Goal: Task Accomplishment & Management: Manage account settings

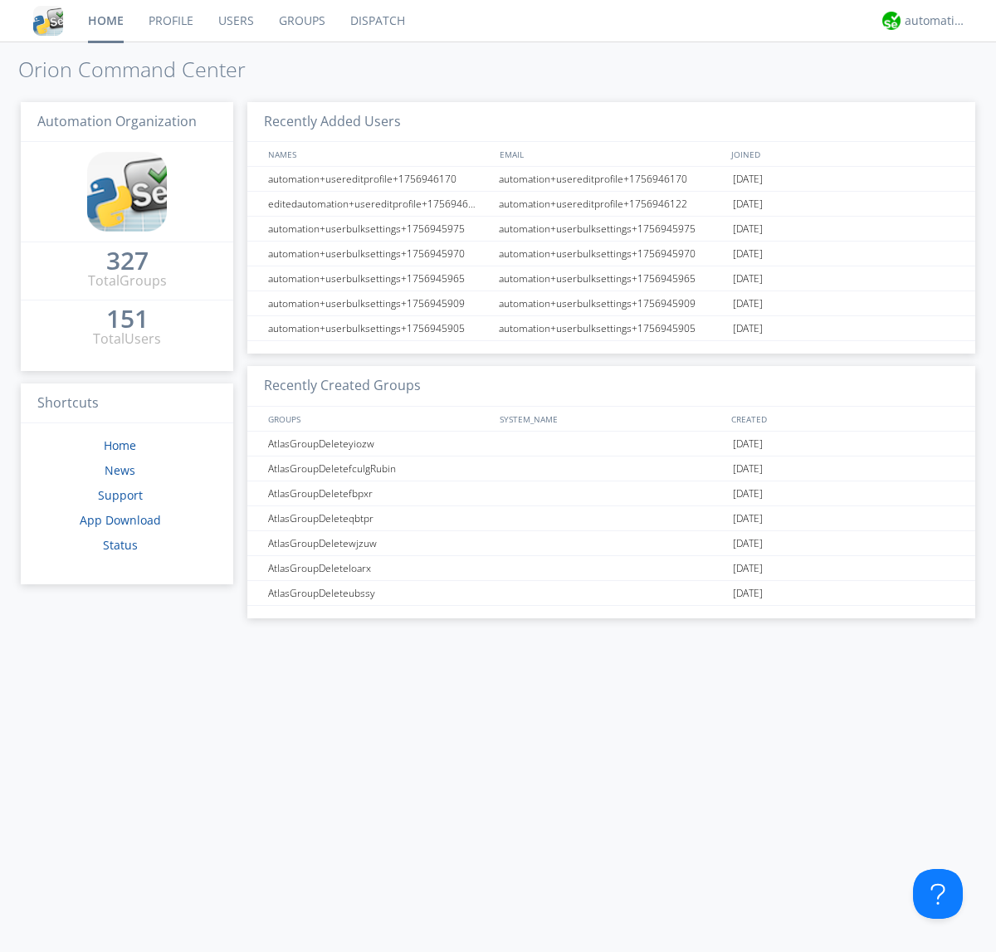
click at [301, 21] on link "Groups" at bounding box center [301, 21] width 71 height 42
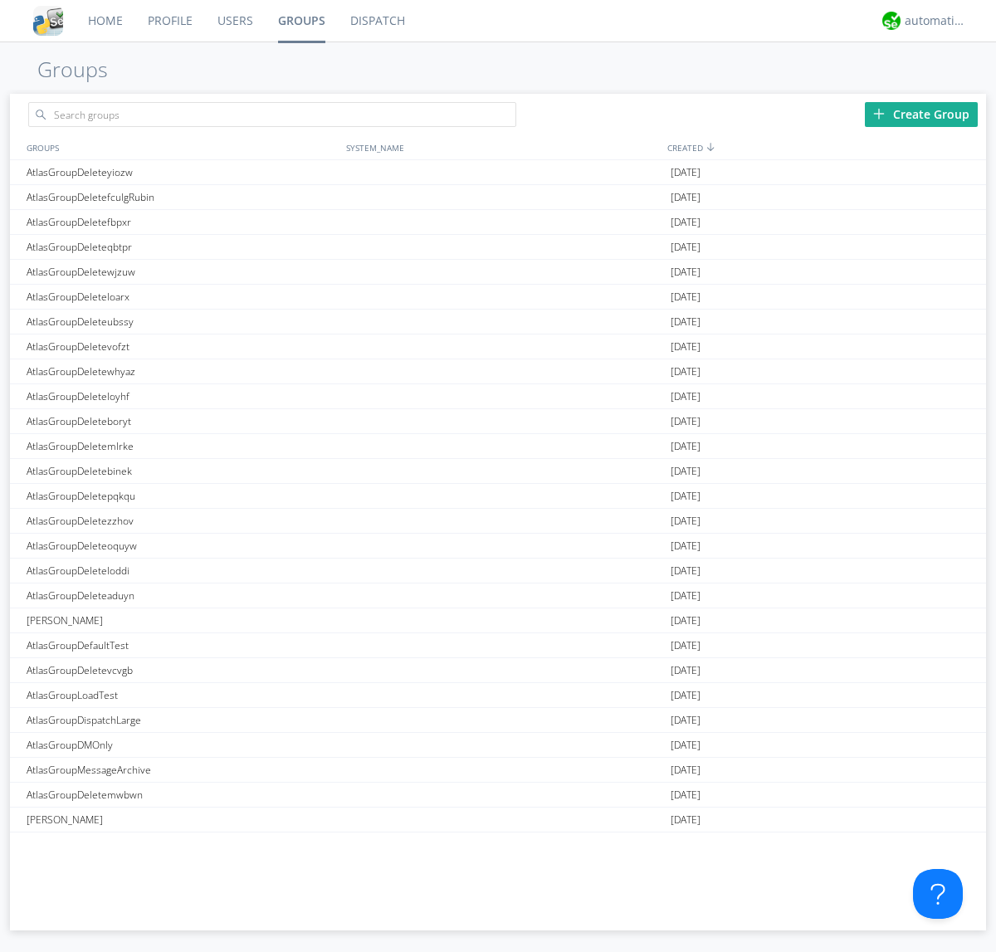
click at [301, 21] on link "Groups" at bounding box center [302, 21] width 72 height 42
click at [921, 114] on div "Create Group" at bounding box center [921, 114] width 113 height 25
click at [301, 21] on link "Groups" at bounding box center [302, 21] width 72 height 42
type input "AtlasGroupDeletewotdk"
click at [234, 21] on link "Users" at bounding box center [235, 21] width 61 height 42
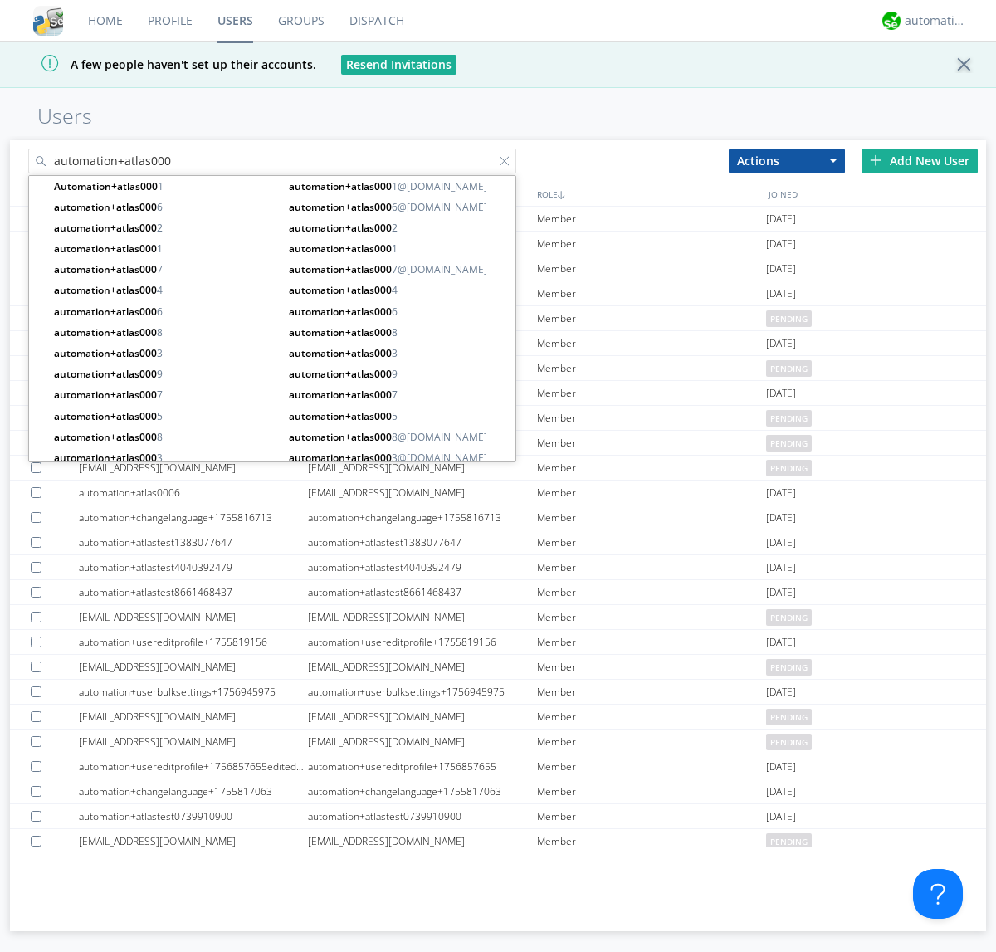
type input "automation+atlas000"
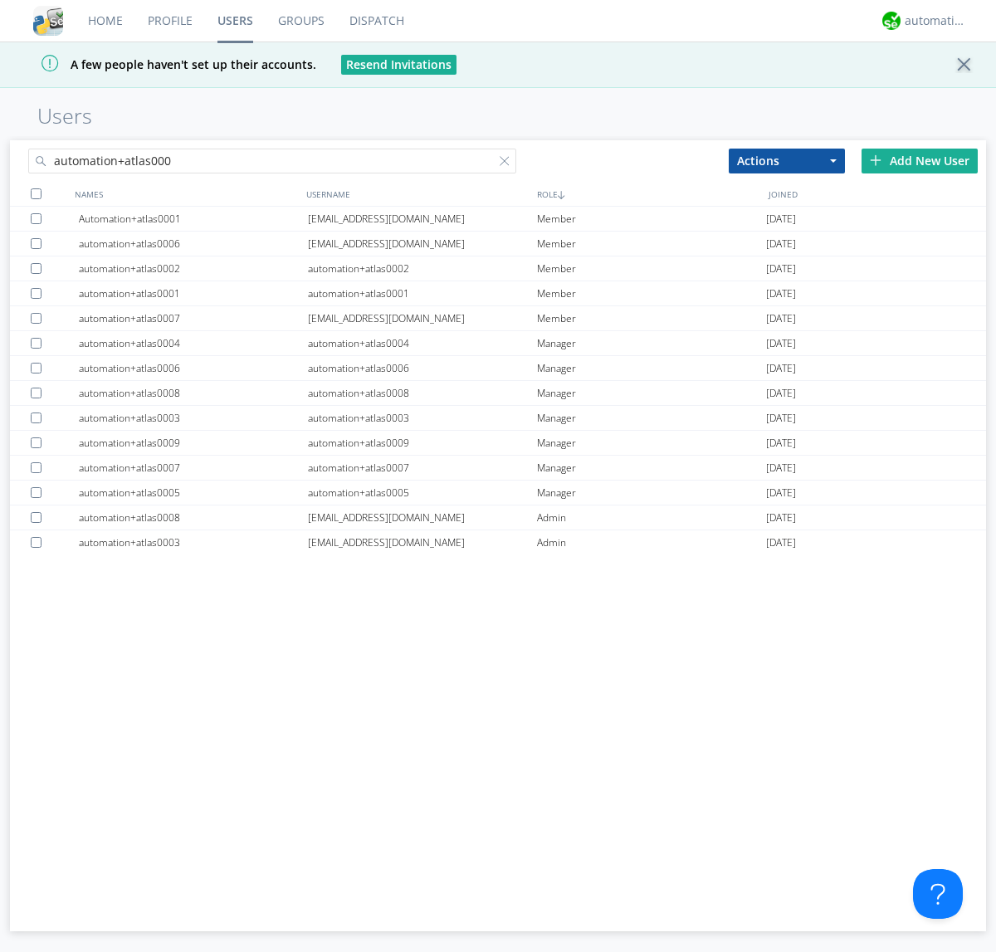
click at [36, 193] on div at bounding box center [36, 193] width 11 height 11
click at [787, 160] on button "Actions" at bounding box center [787, 161] width 116 height 25
click at [0, 0] on link "Add to Group" at bounding box center [0, 0] width 0 height 0
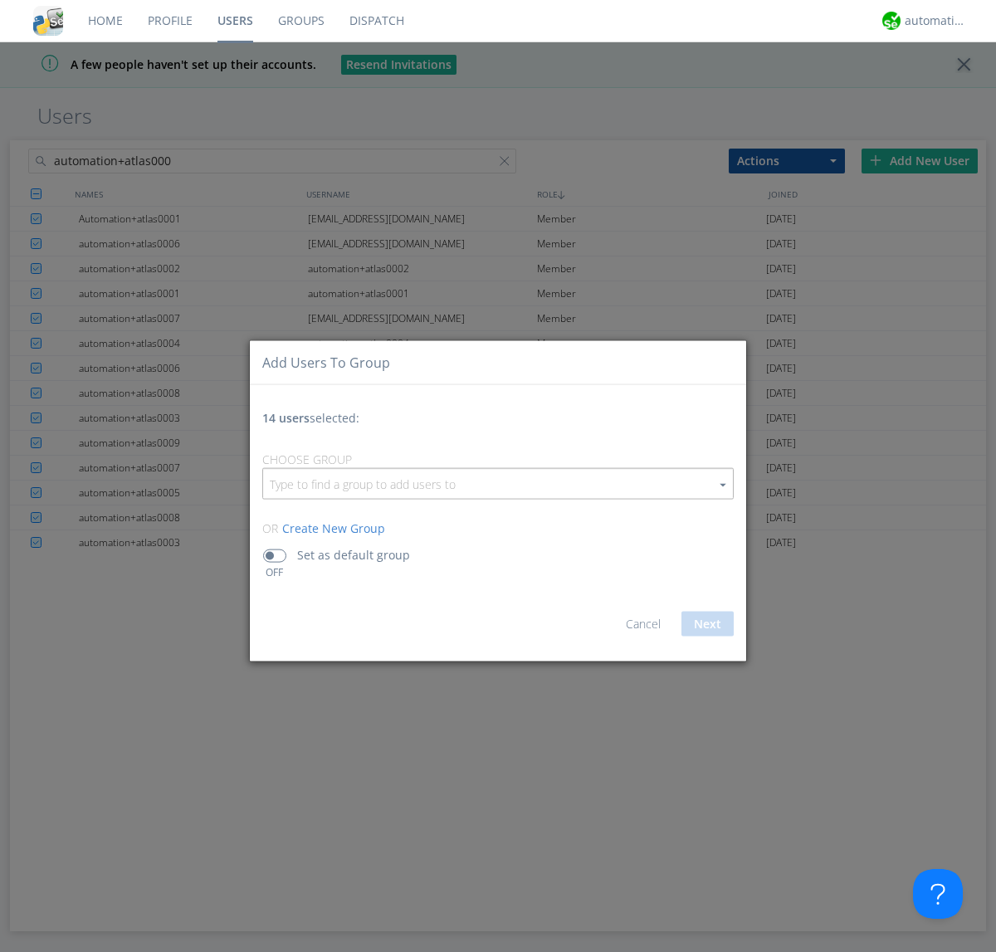
click at [498, 483] on input "button" at bounding box center [498, 484] width 470 height 30
click at [0, 0] on link "AtlasGroupDeletewotdk" at bounding box center [0, 0] width 0 height 0
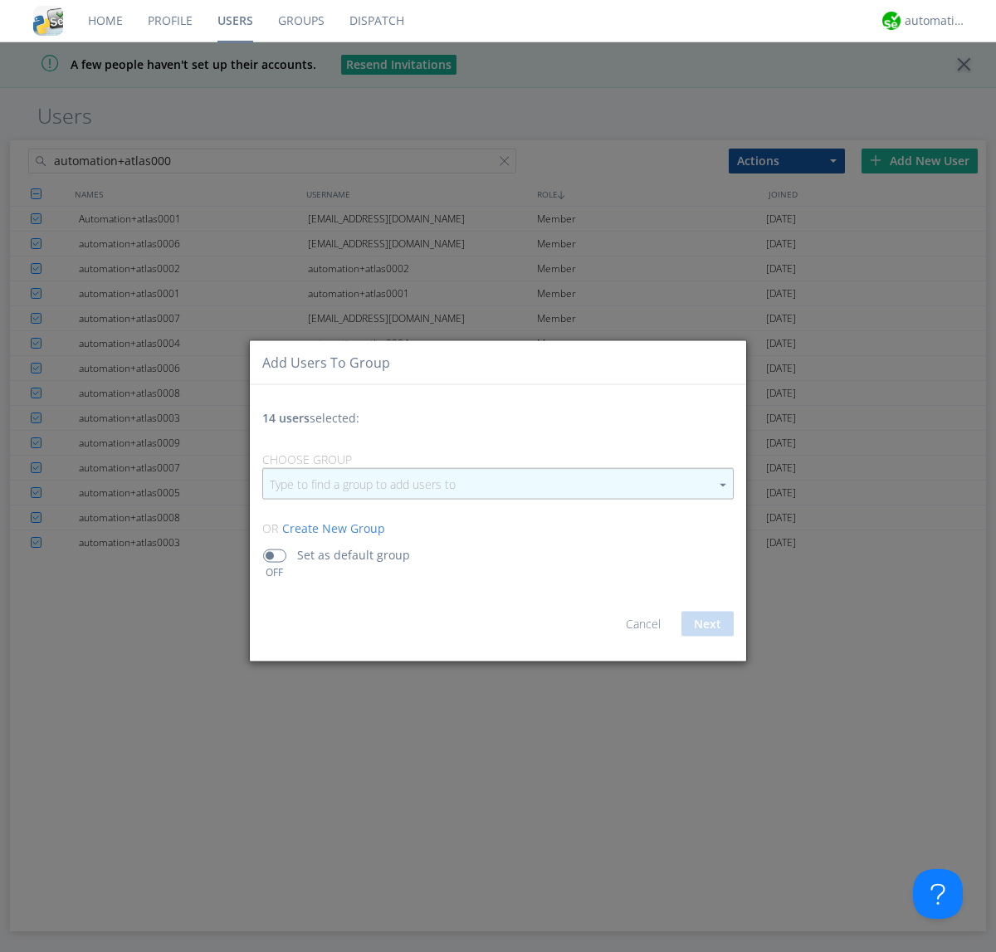
type input "AtlasGroupDeletewotdk"
click at [707, 623] on button "Next" at bounding box center [708, 624] width 52 height 25
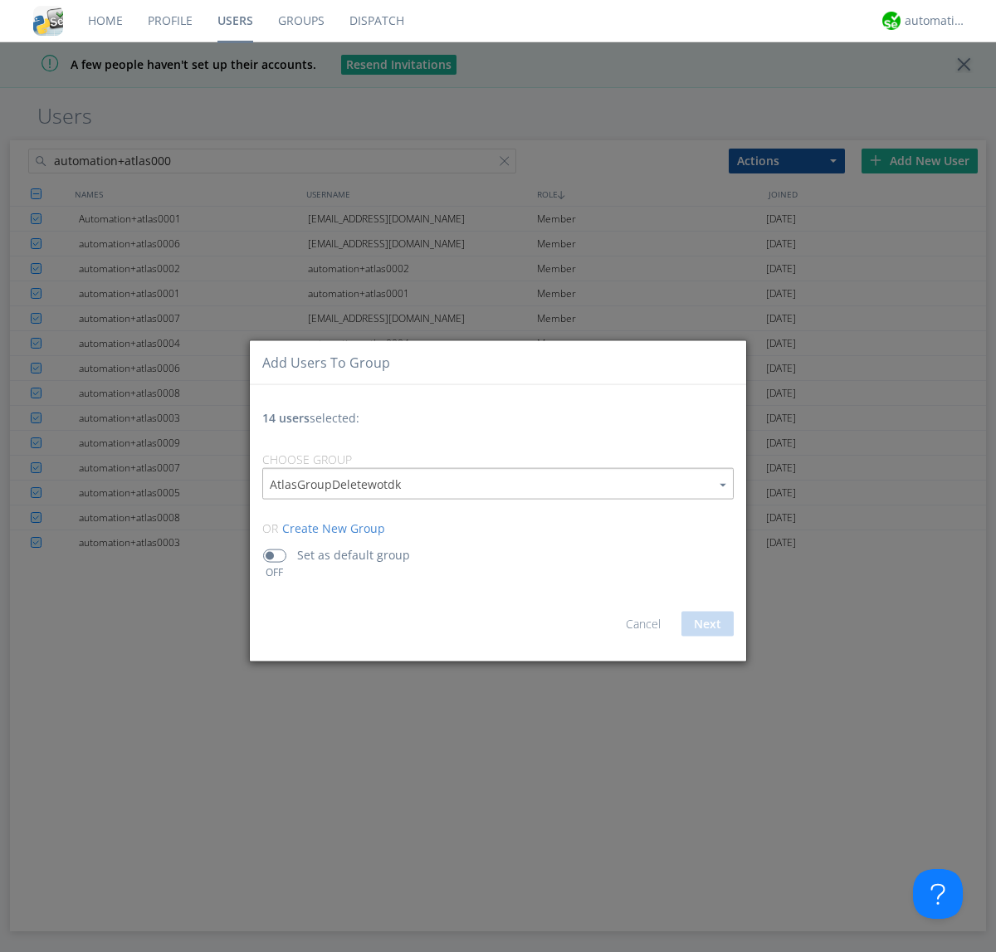
click at [235, 21] on link "Users" at bounding box center [235, 21] width 61 height 42
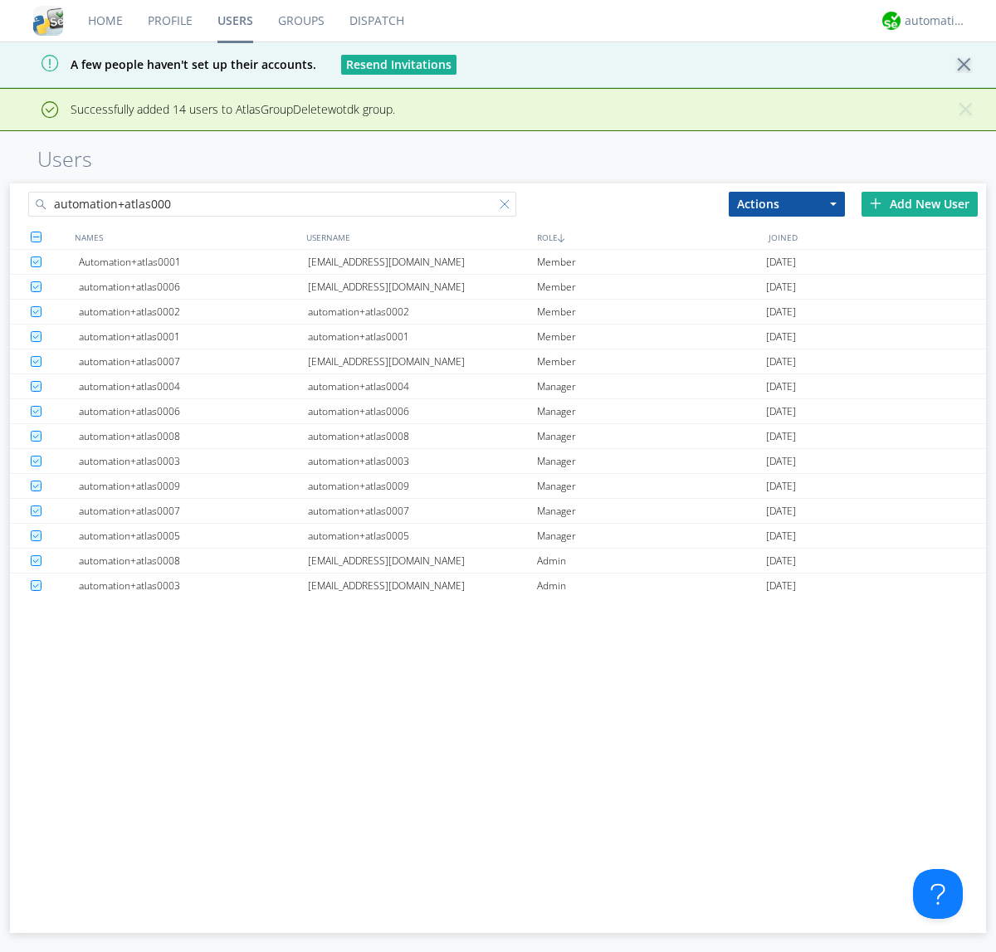
click at [508, 207] on div at bounding box center [508, 207] width 17 height 17
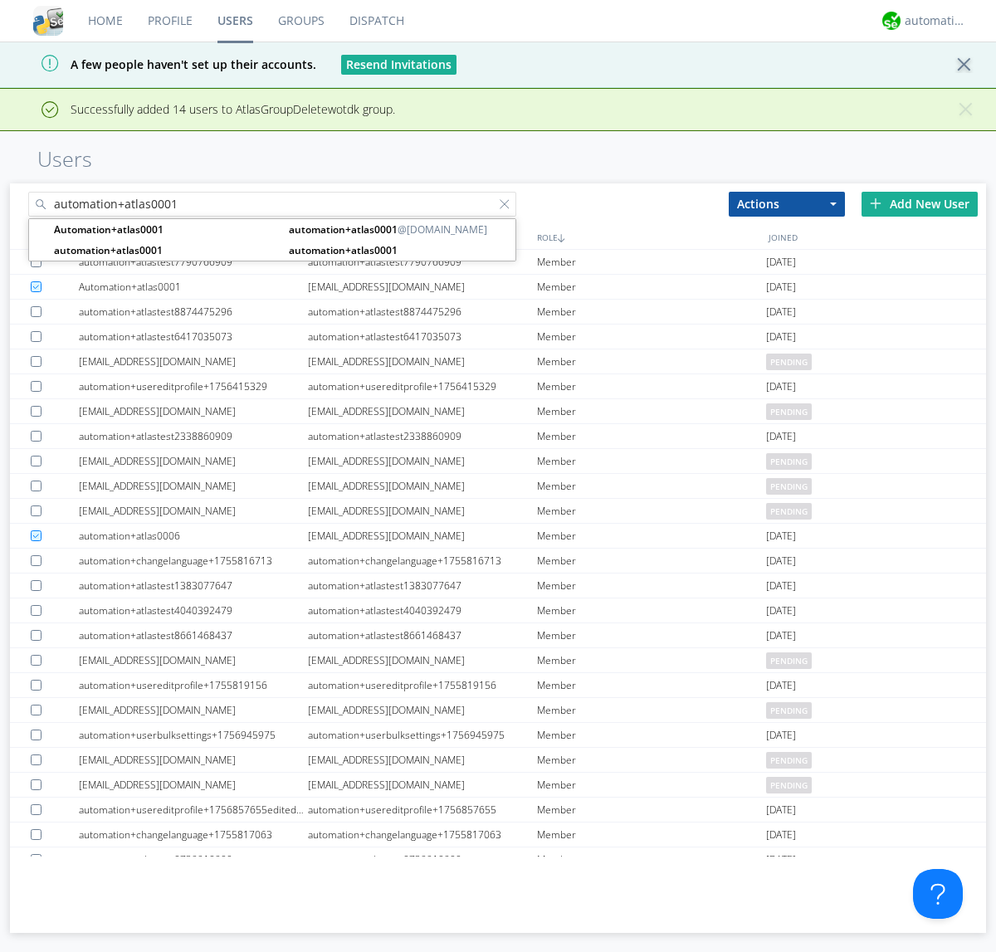
type input "automation+atlas0001"
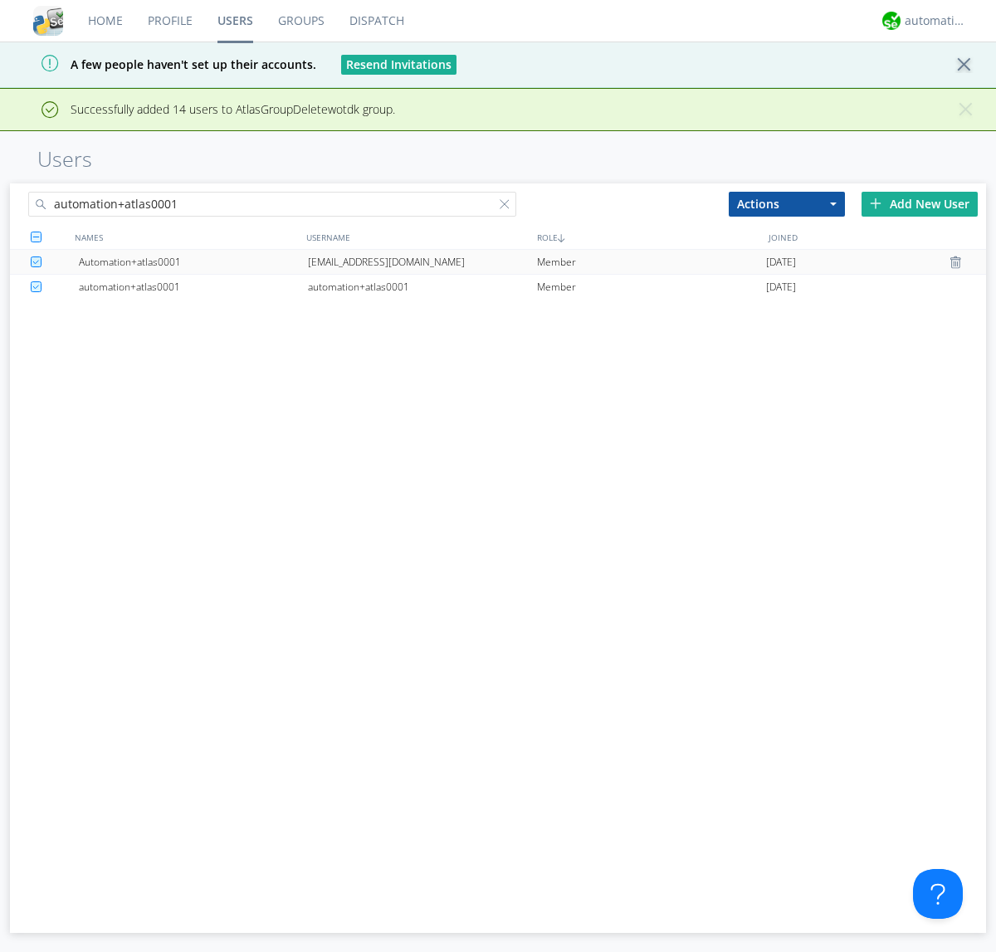
click at [422, 262] on div "[EMAIL_ADDRESS][DOMAIN_NAME]" at bounding box center [422, 262] width 229 height 24
click at [300, 21] on link "Groups" at bounding box center [301, 21] width 71 height 42
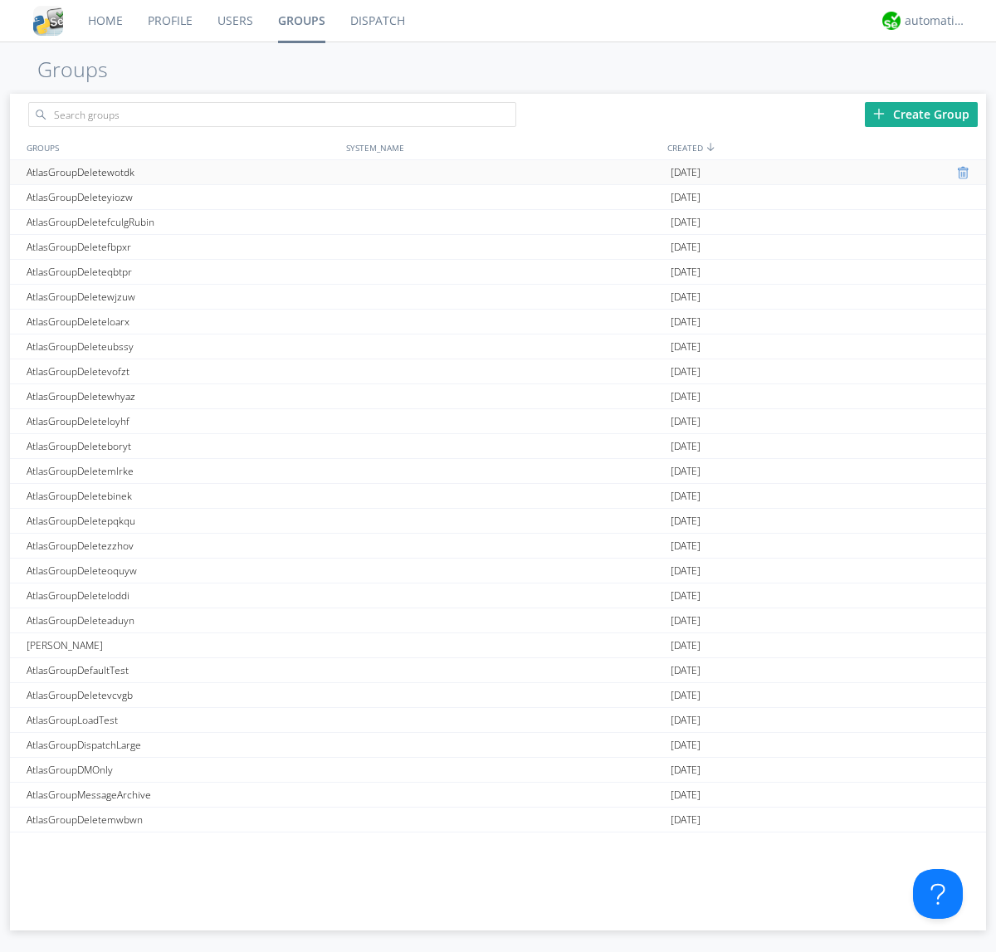
click at [958, 173] on div at bounding box center [965, 172] width 17 height 13
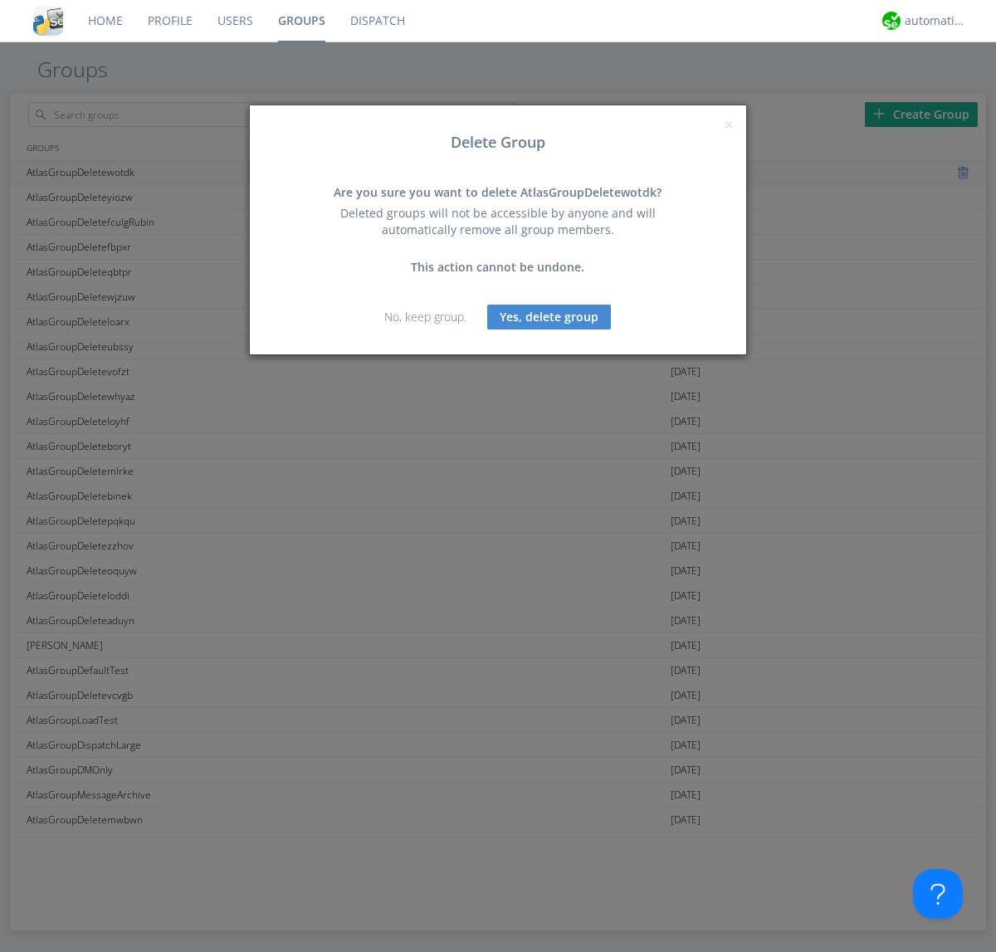
click at [550, 316] on button "Yes, delete group" at bounding box center [549, 317] width 124 height 25
